Goal: Task Accomplishment & Management: Complete application form

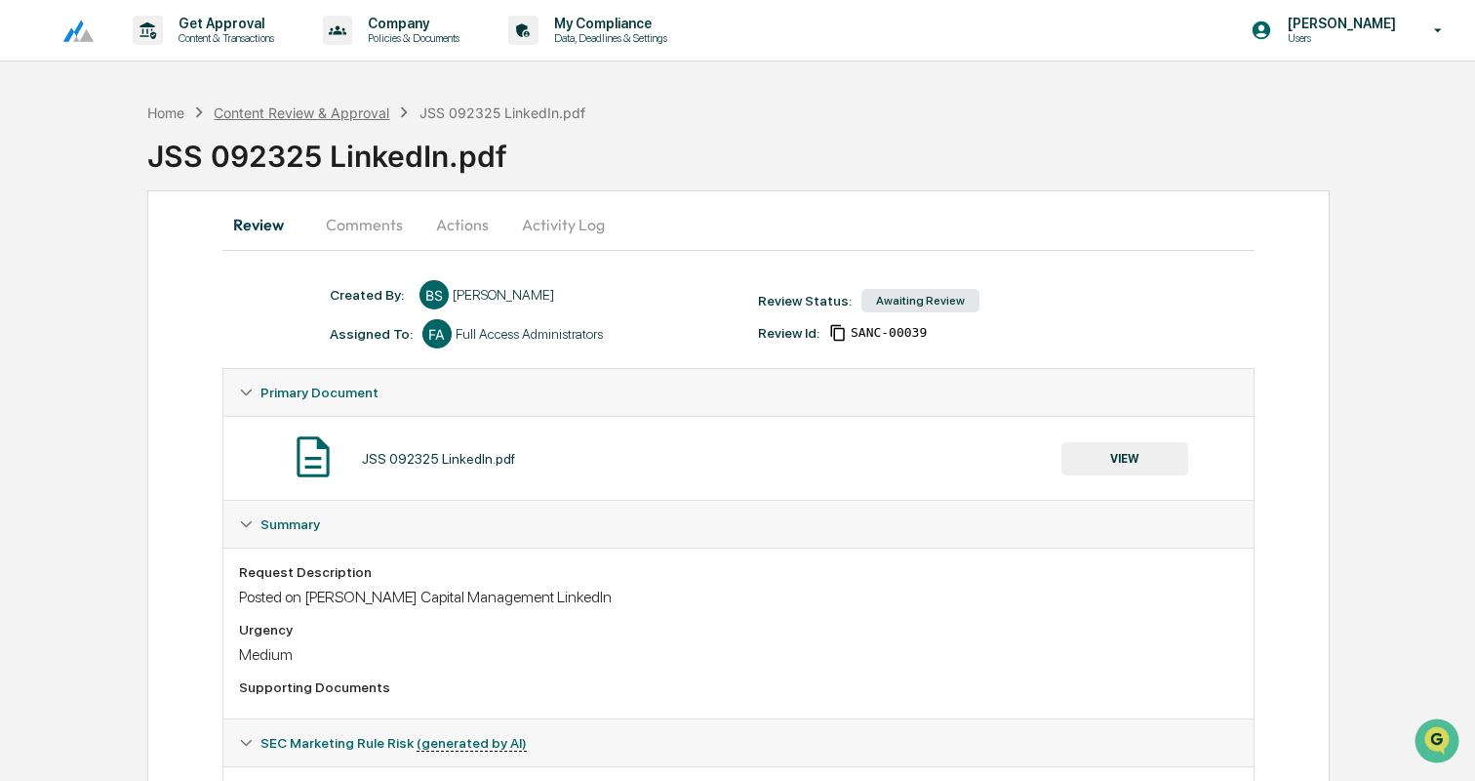
click at [299, 118] on div "Content Review & Approval" at bounding box center [302, 112] width 176 height 17
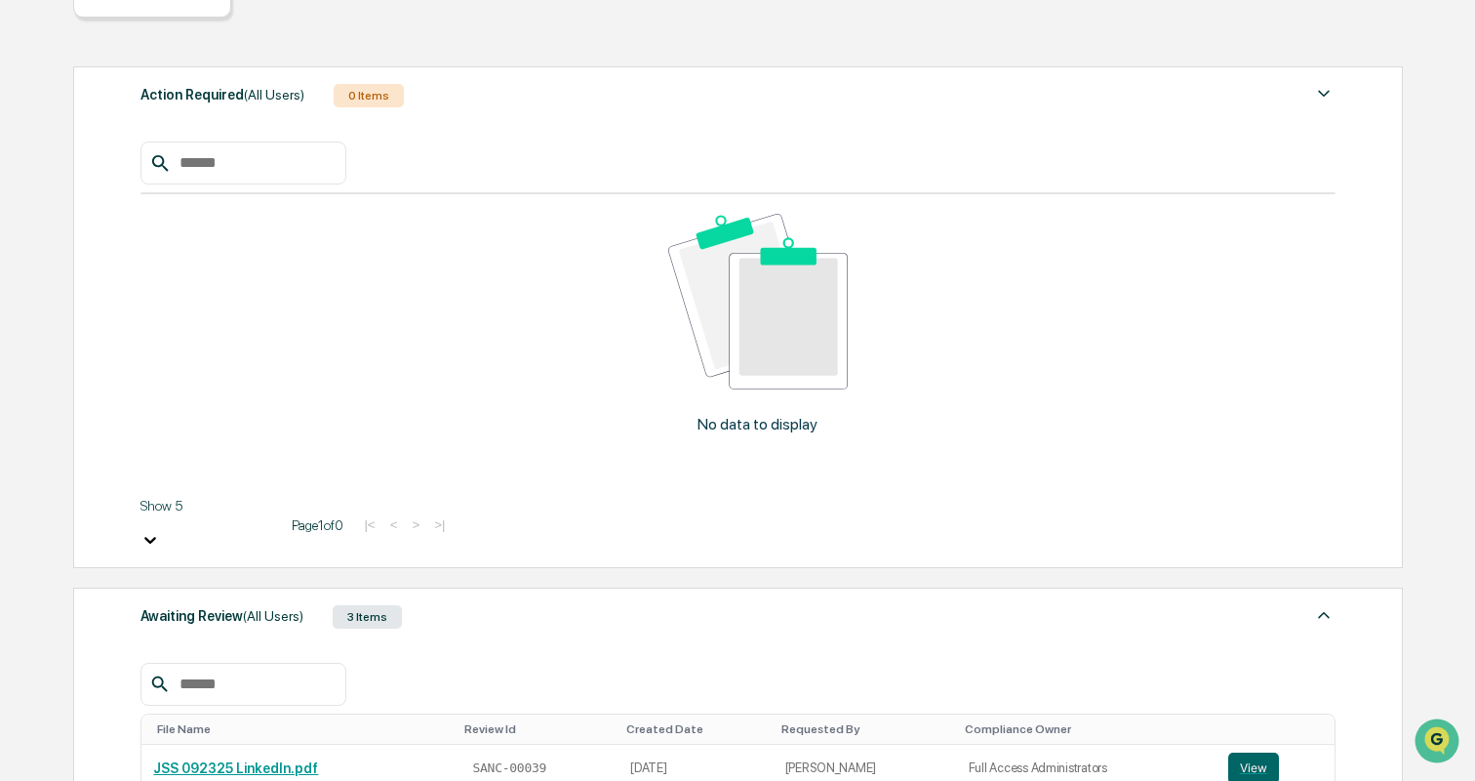
scroll to position [278, 0]
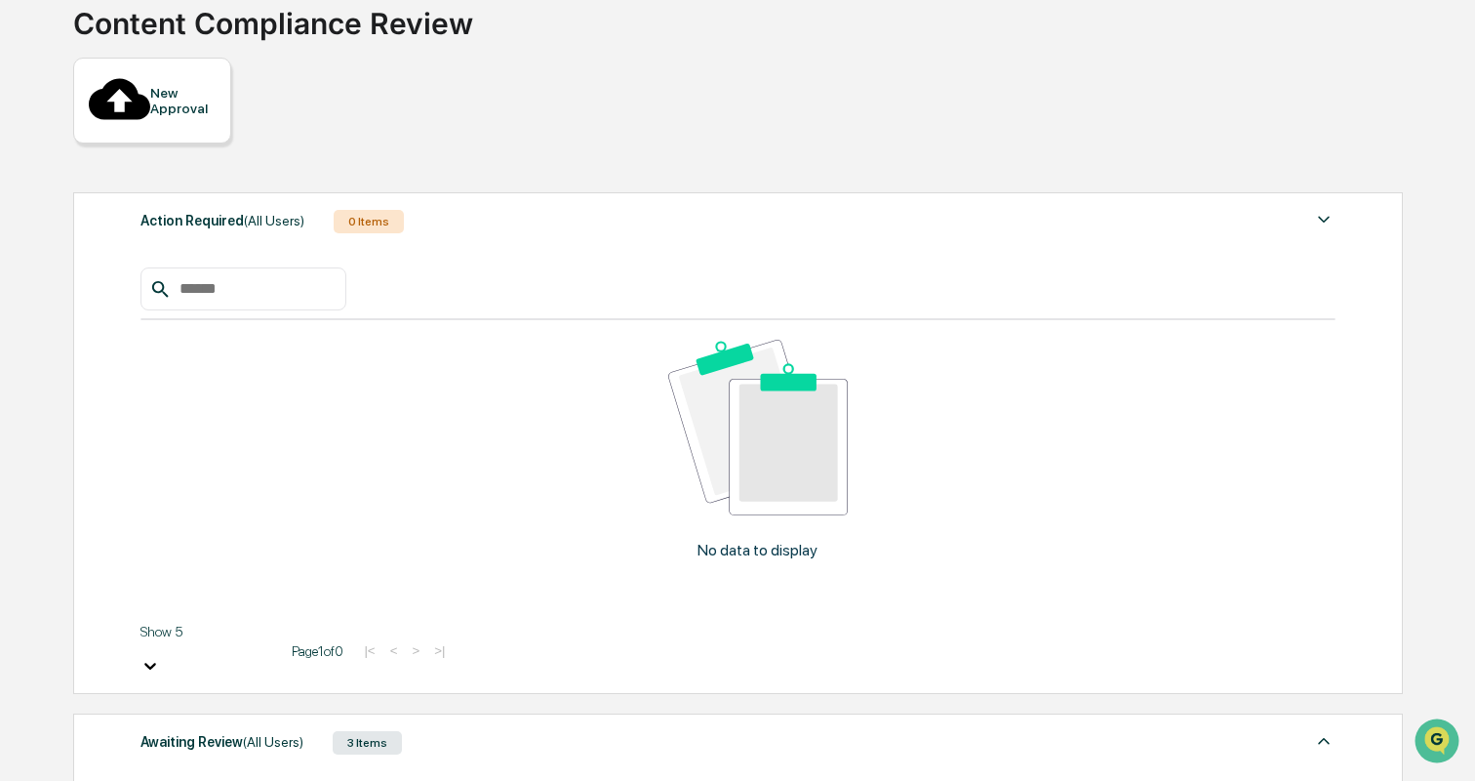
scroll to position [0, 0]
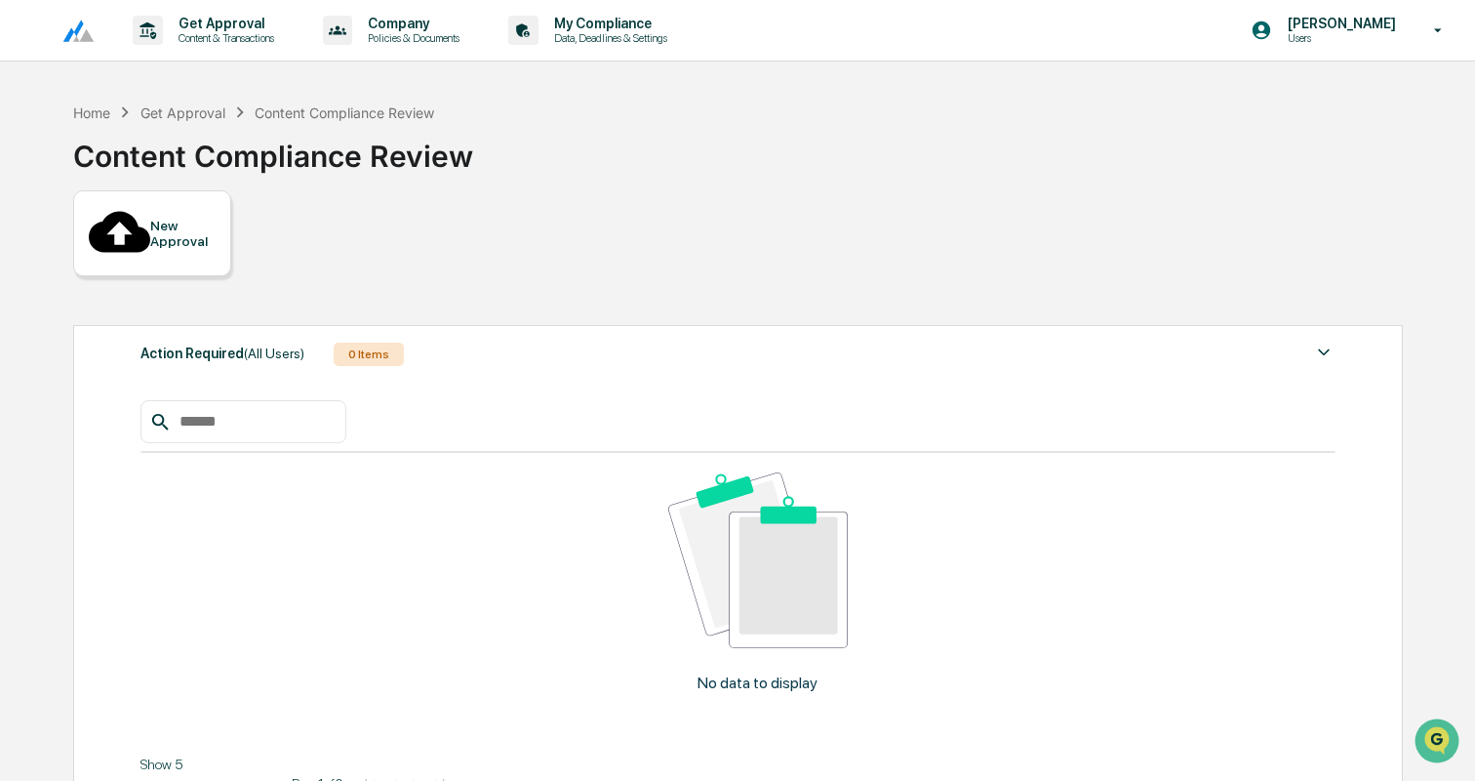
click at [164, 222] on div "New Approval" at bounding box center [182, 233] width 65 height 31
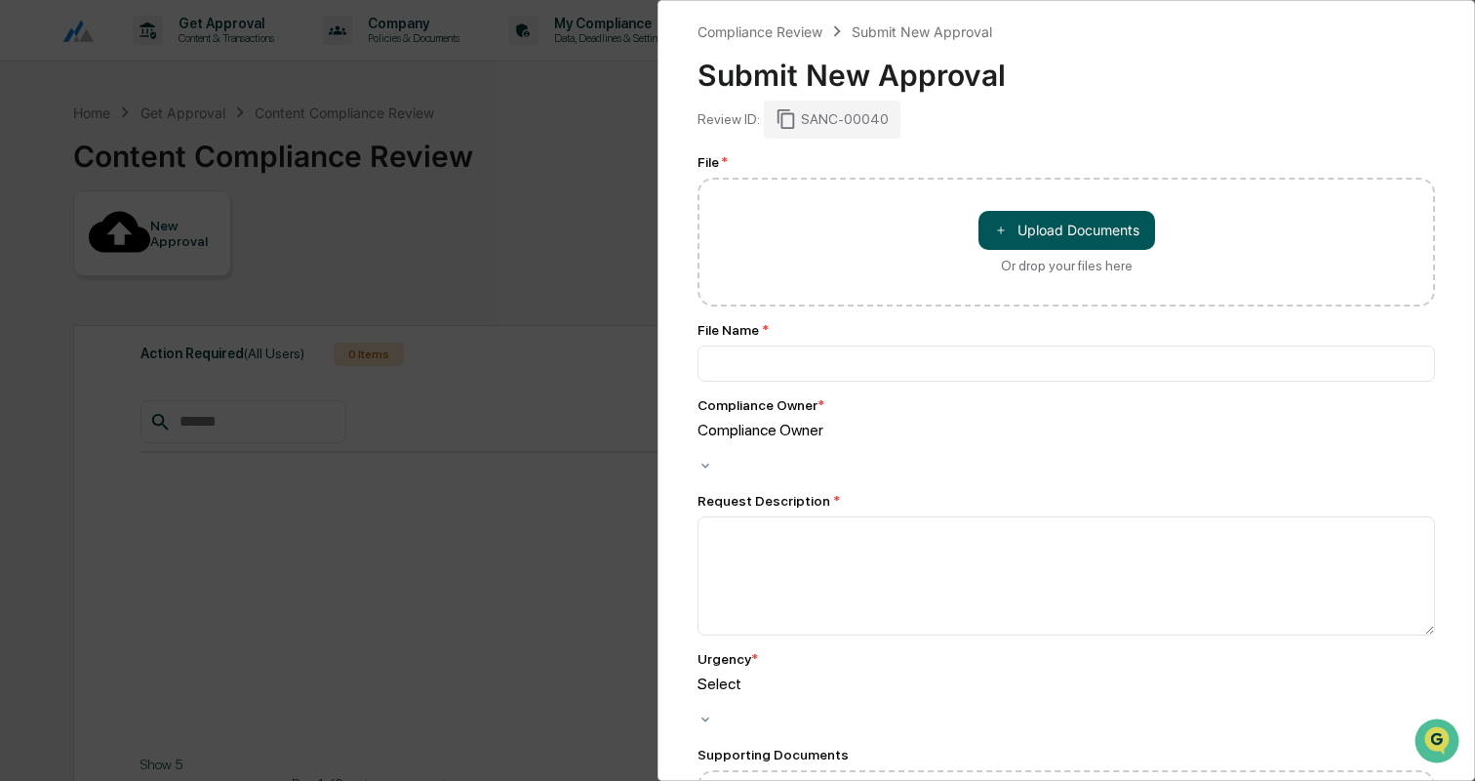
click at [1061, 236] on button "＋ Upload Documents" at bounding box center [1067, 230] width 177 height 39
type input "**********"
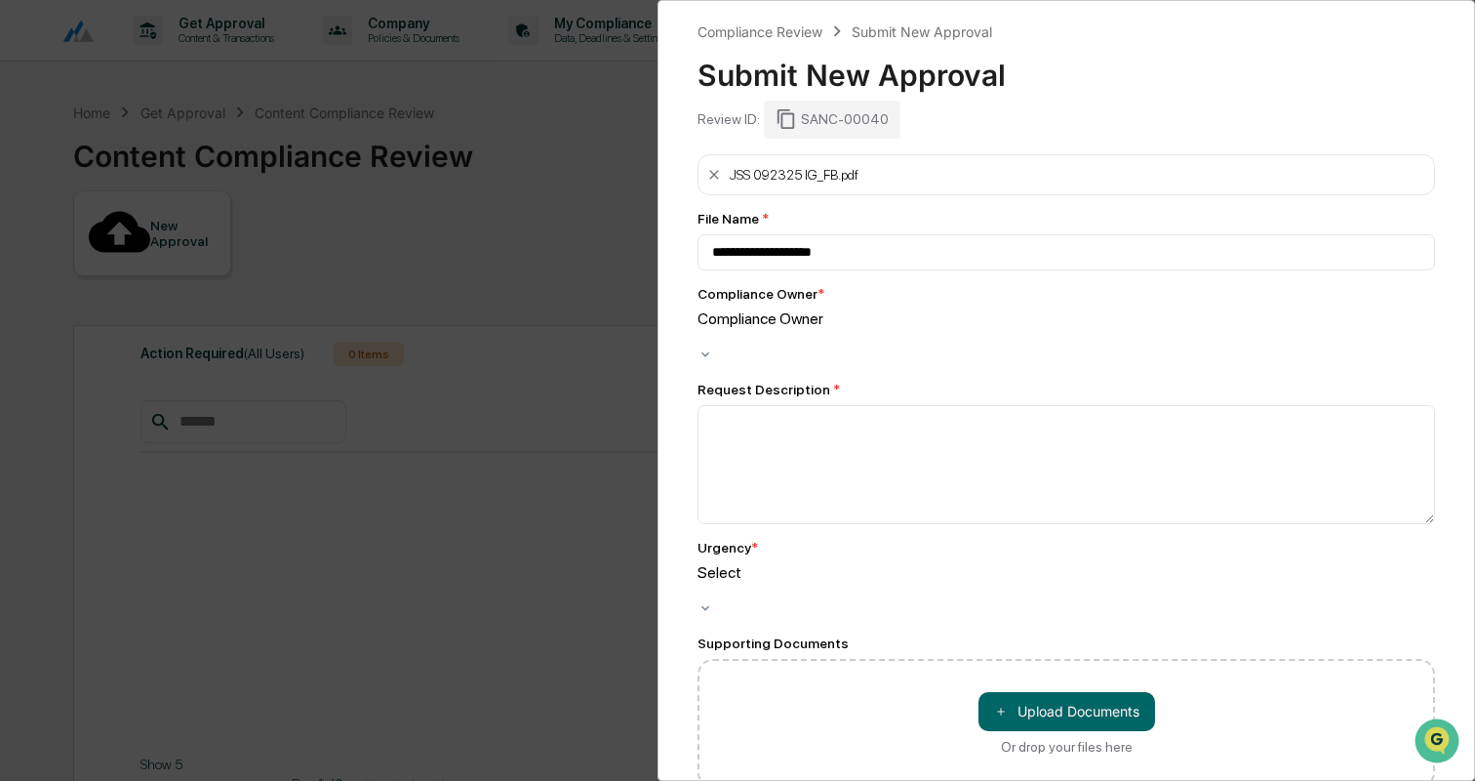
click at [883, 314] on div "Compliance Owner" at bounding box center [1067, 327] width 738 height 37
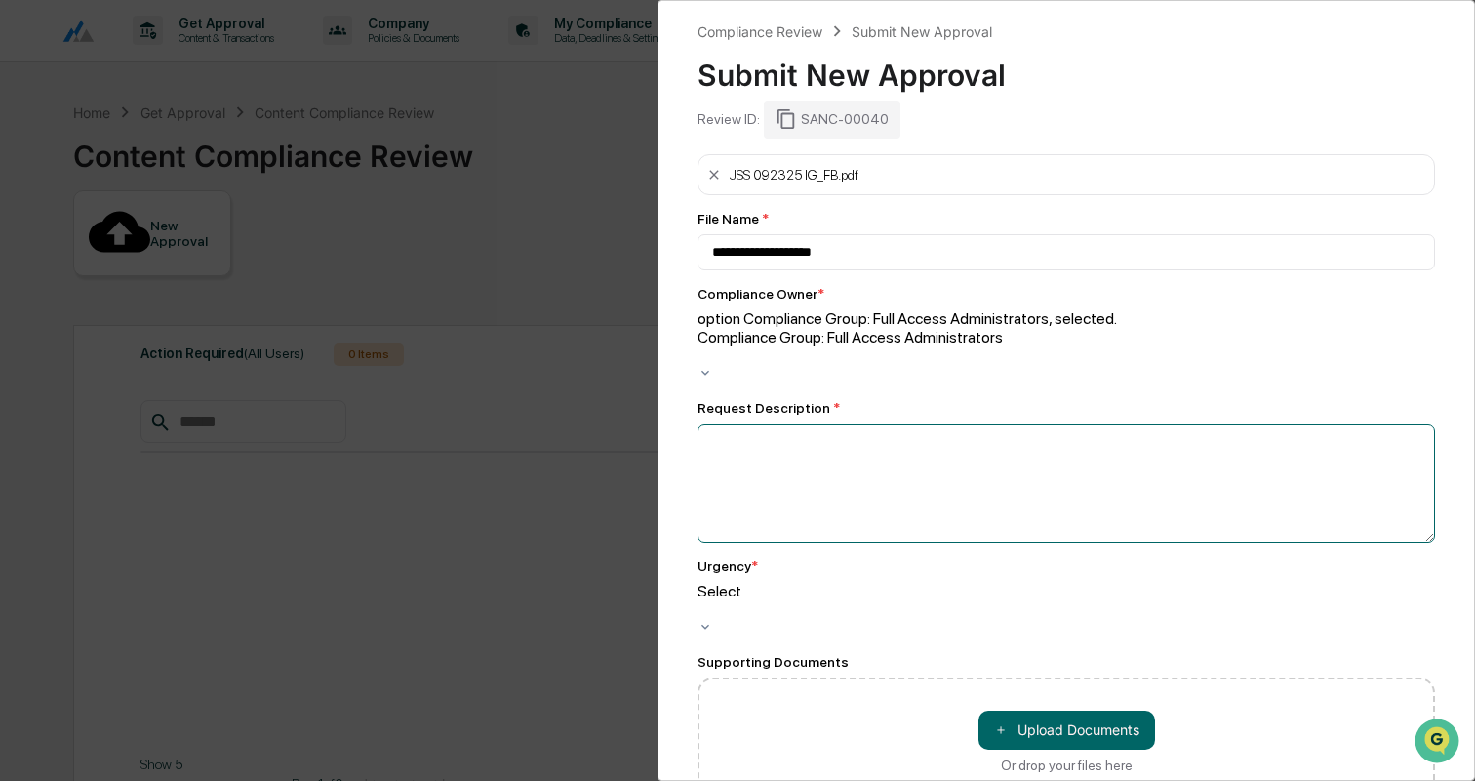
click at [905, 441] on textarea at bounding box center [1067, 482] width 738 height 119
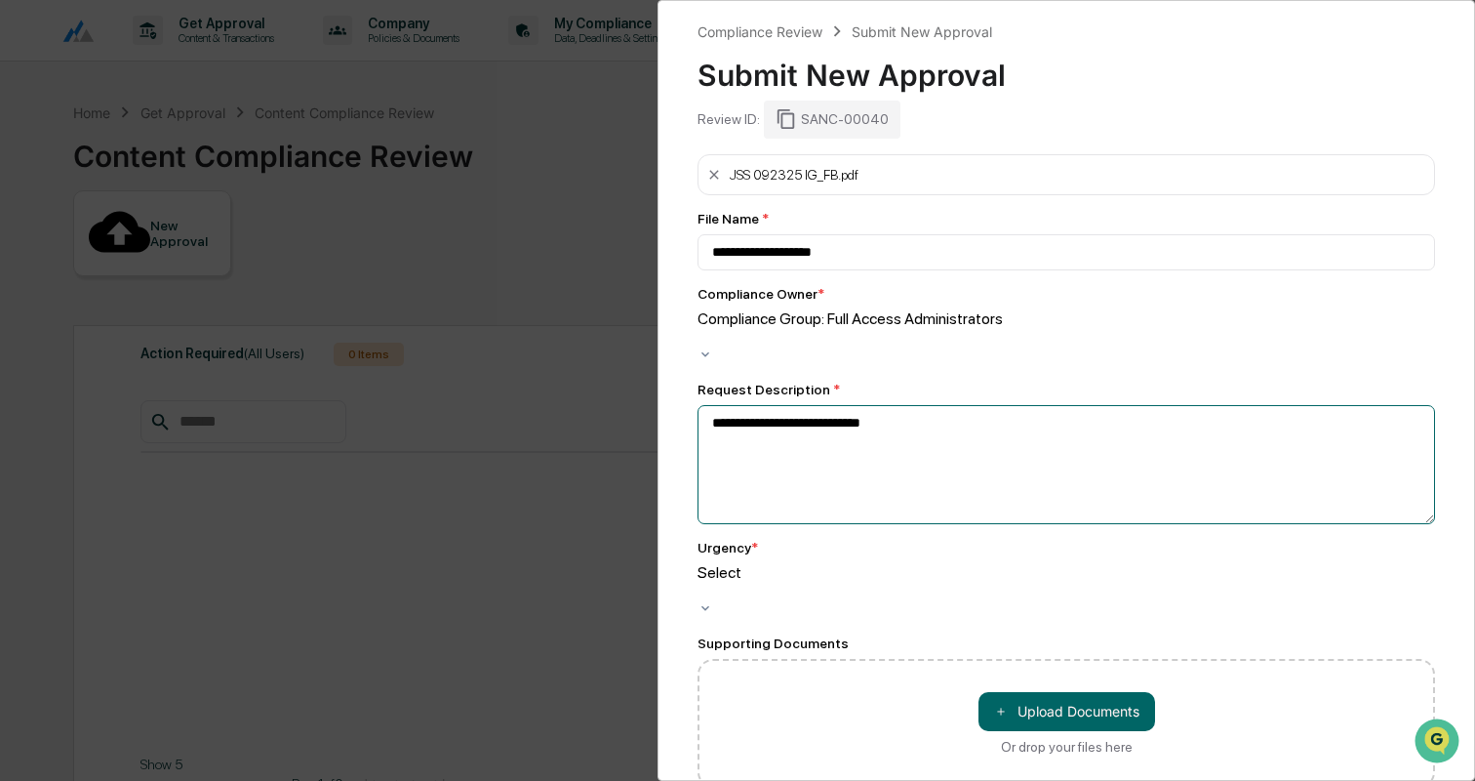
type textarea "**********"
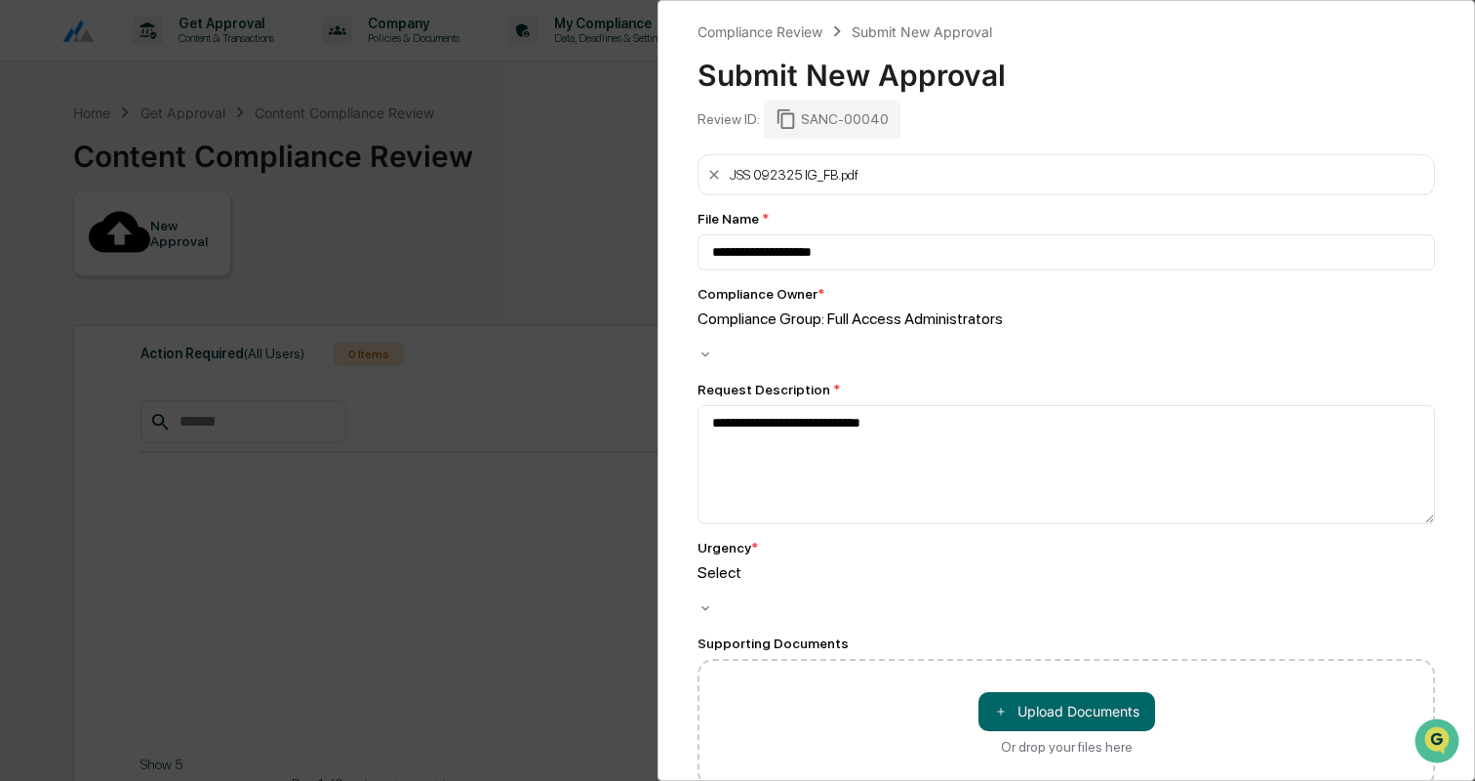
click at [876, 582] on div at bounding box center [1067, 591] width 738 height 19
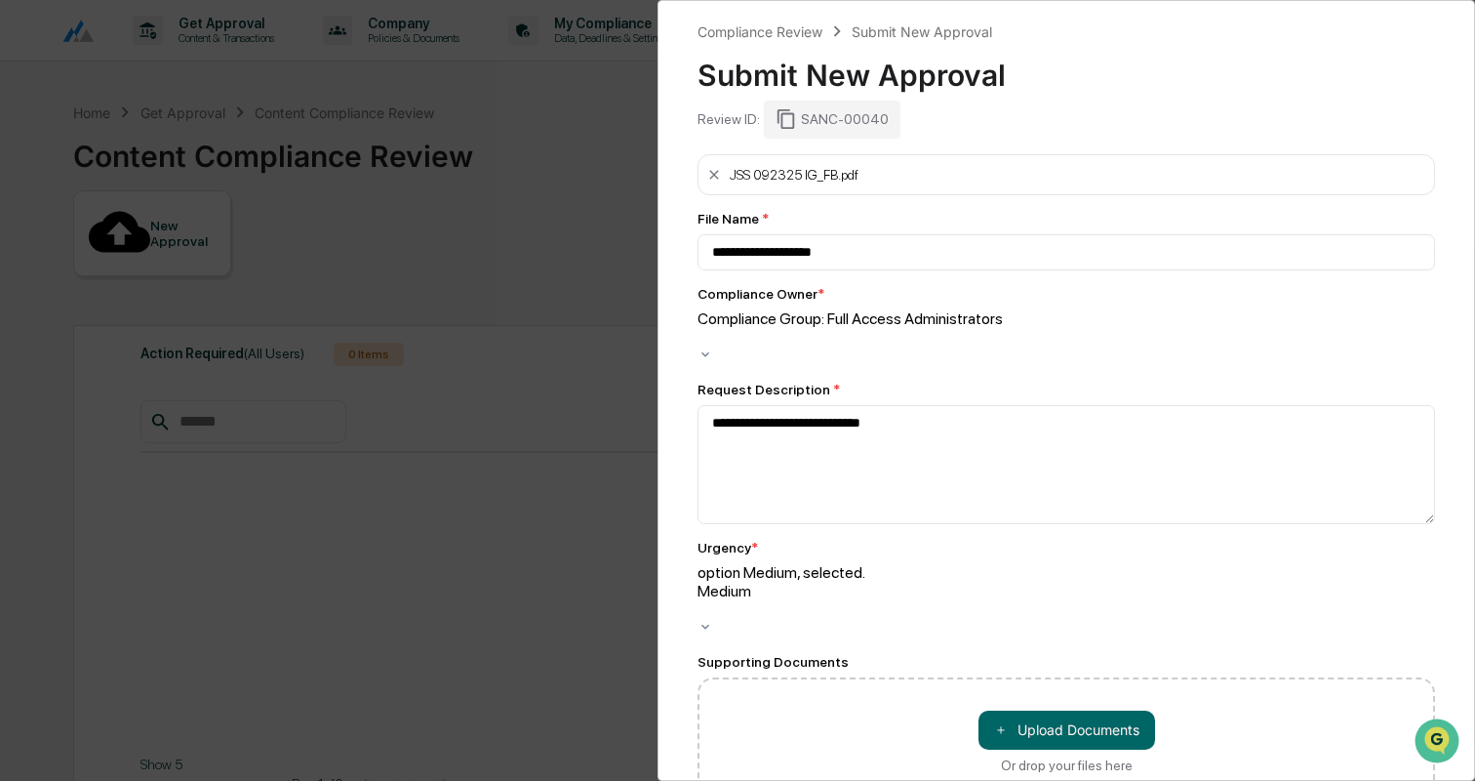
scroll to position [55, 0]
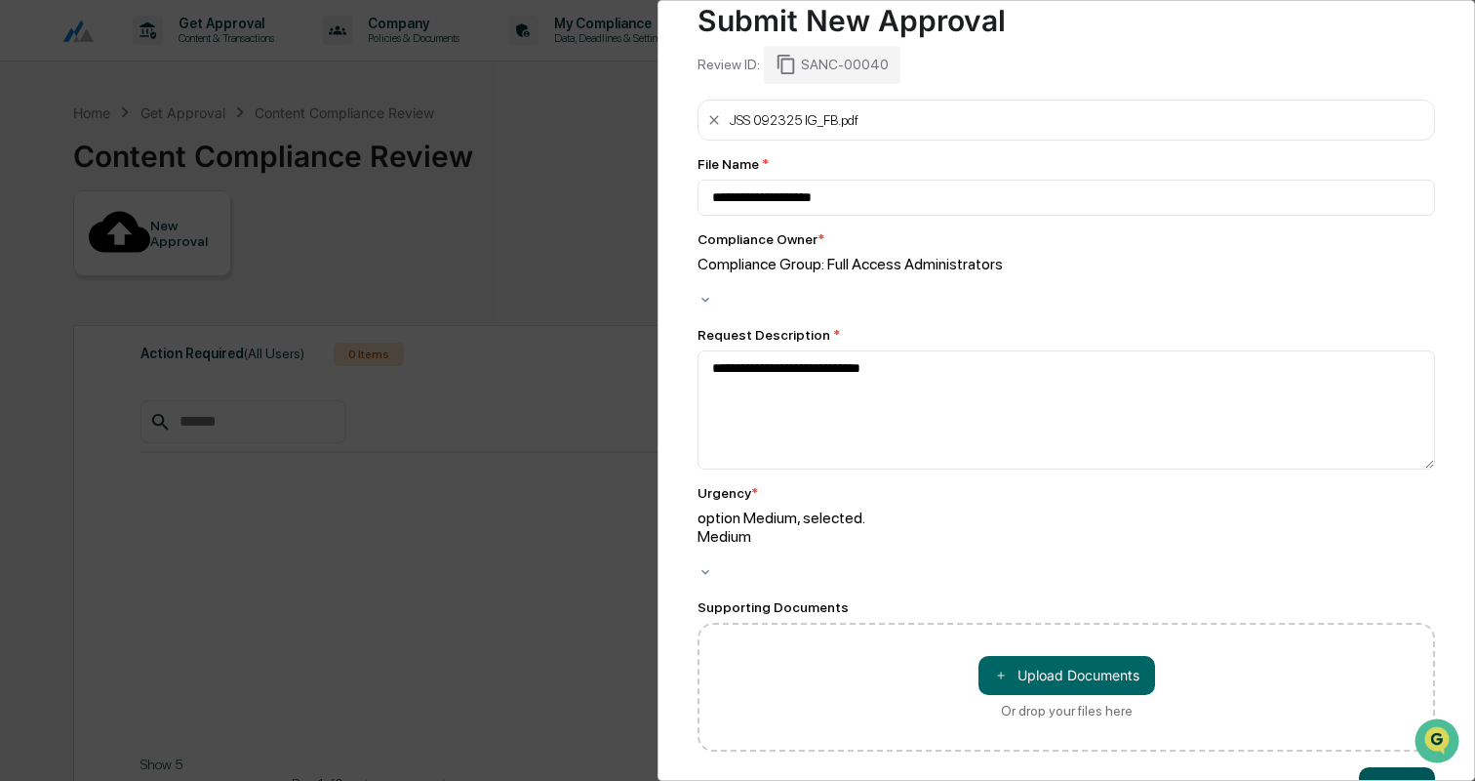
click at [1391, 767] on button "Submit" at bounding box center [1397, 786] width 76 height 39
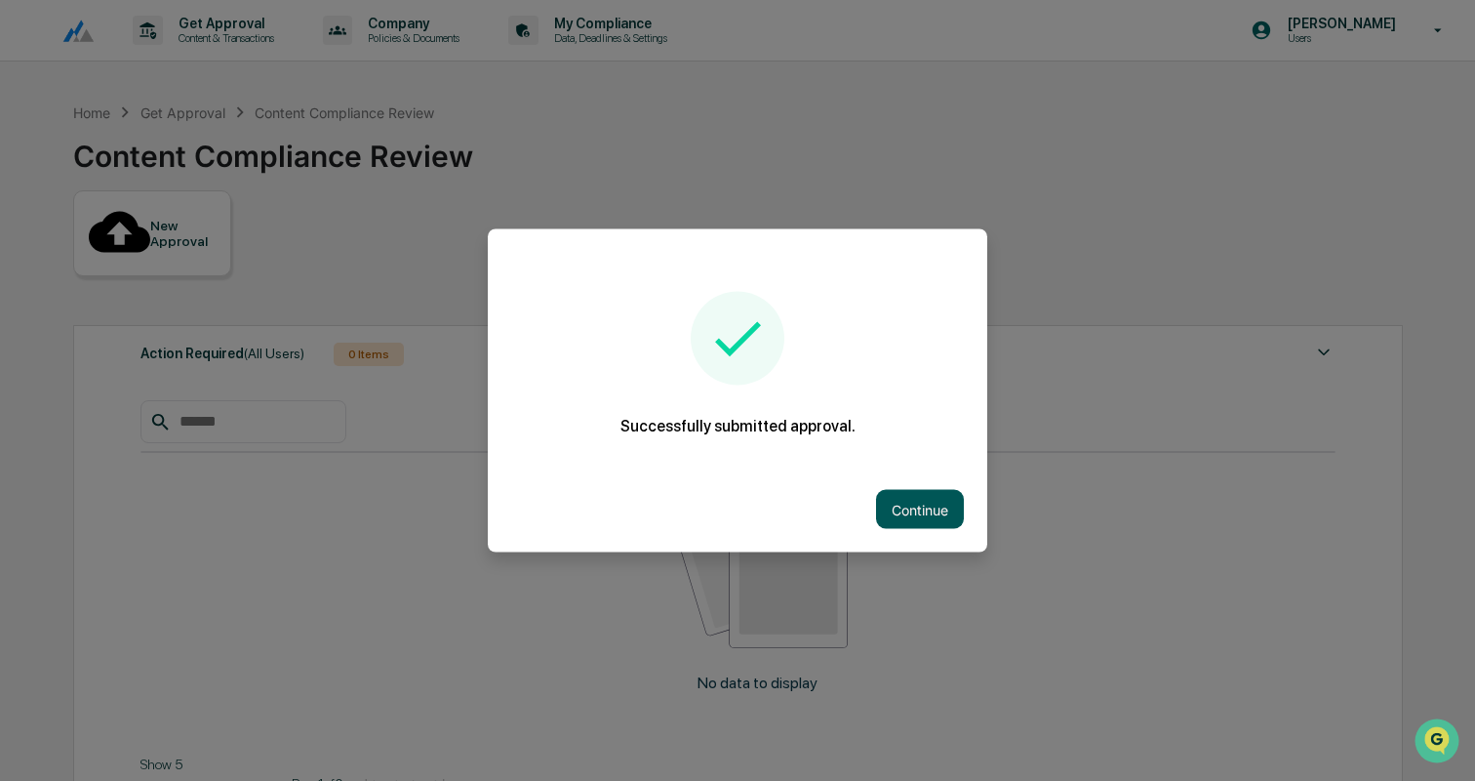
click at [915, 502] on button "Continue" at bounding box center [920, 509] width 88 height 39
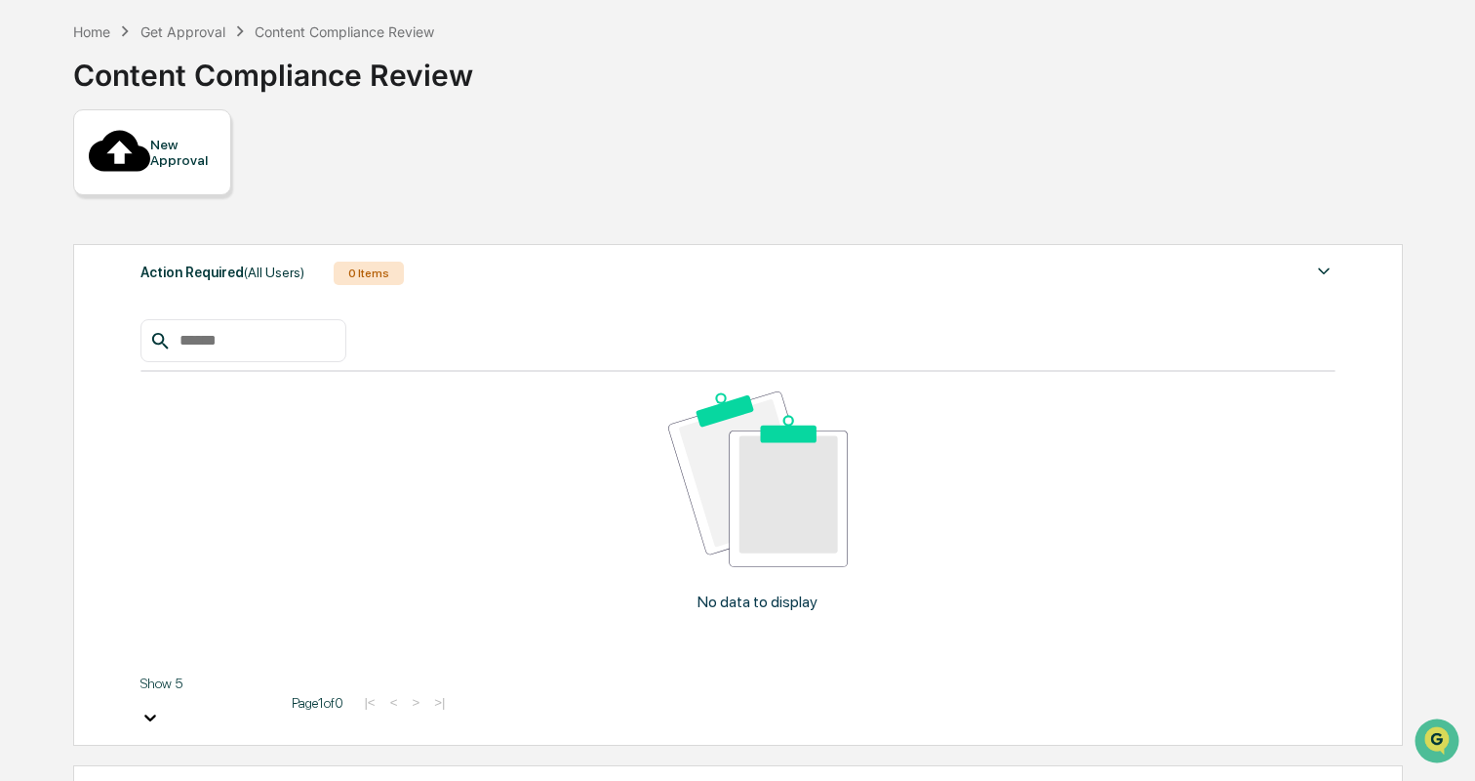
scroll to position [87, 0]
